Goal: Information Seeking & Learning: Understand process/instructions

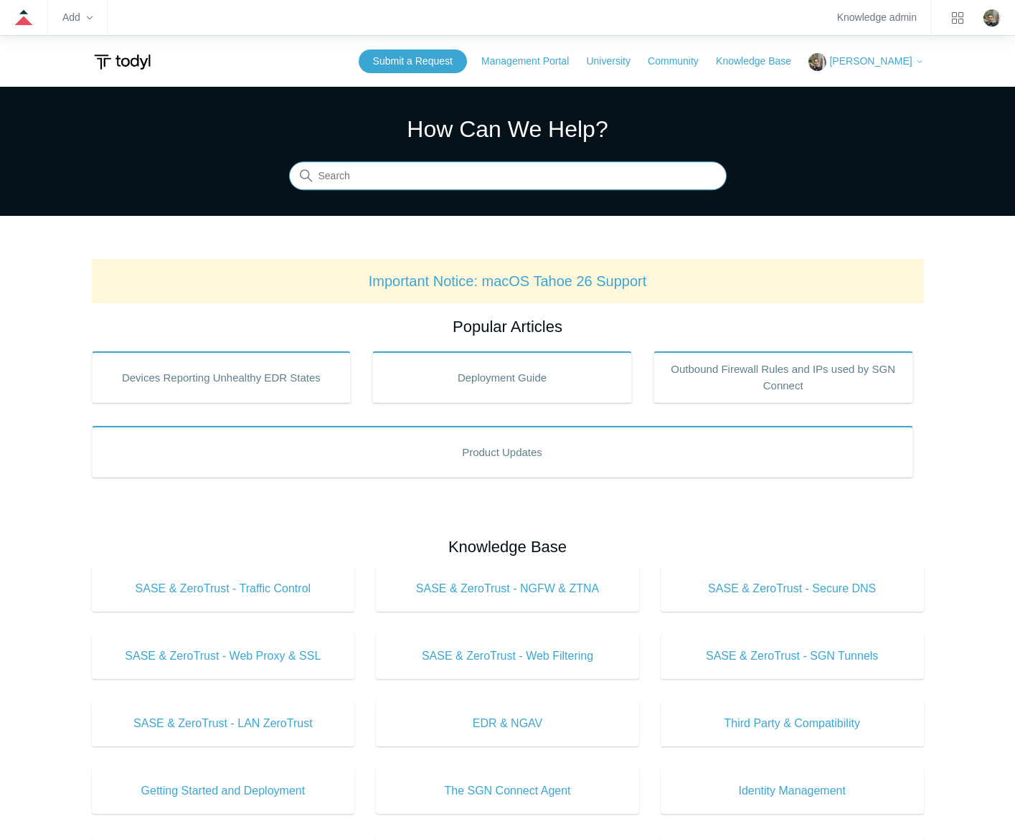
click at [443, 184] on input "Search" at bounding box center [507, 176] width 437 height 29
type input "pause and exit"
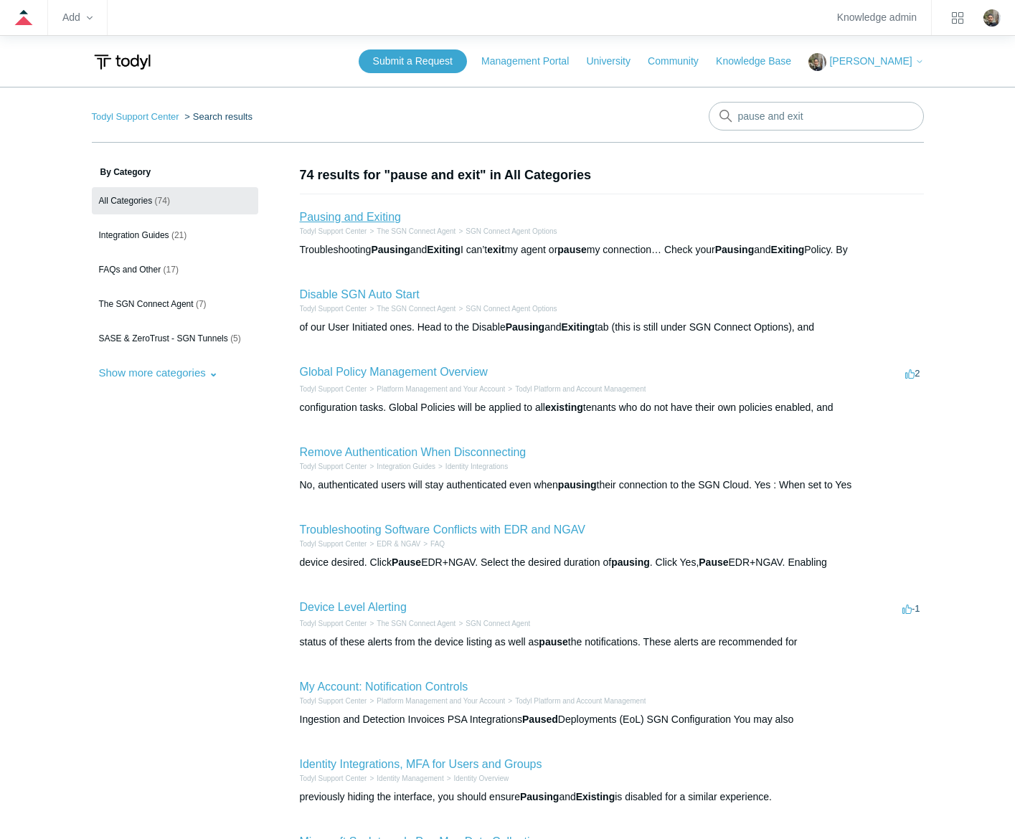
click at [358, 212] on link "Pausing and Exiting" at bounding box center [350, 217] width 101 height 12
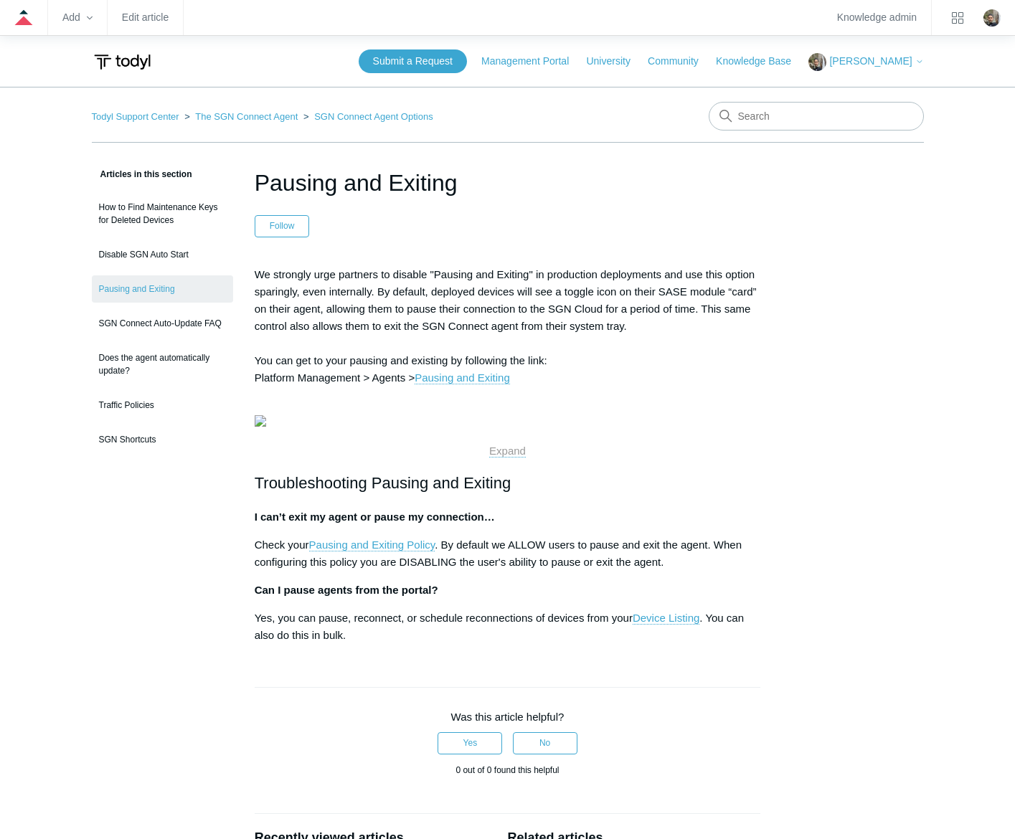
drag, startPoint x: 478, startPoint y: 176, endPoint x: 254, endPoint y: 174, distance: 224.4
click at [255, 174] on h1 "Pausing and Exiting" at bounding box center [508, 183] width 506 height 34
copy h1 "Pausing and Exiting"
